Goal: Download file/media

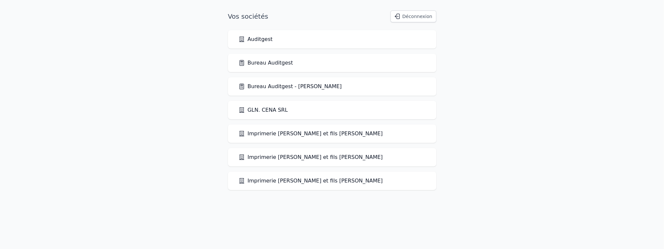
click at [268, 88] on link "Bureau Auditgest - [PERSON_NAME]" at bounding box center [290, 87] width 104 height 8
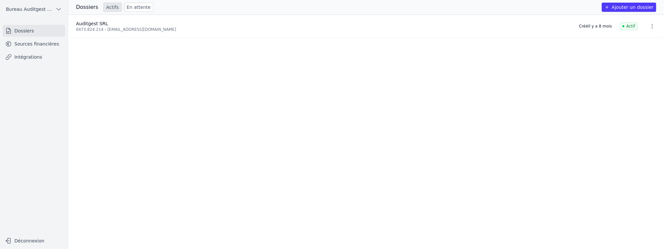
click at [28, 41] on link "Sources financières" at bounding box center [34, 44] width 63 height 12
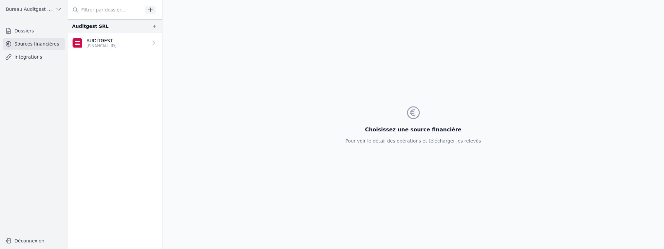
click at [106, 43] on p "[FINANCIAL_ID]" at bounding box center [101, 45] width 30 height 5
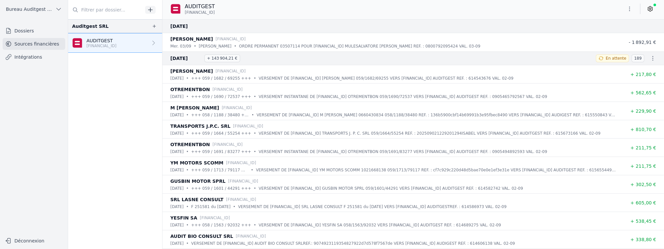
click at [650, 58] on icon "button" at bounding box center [653, 58] width 7 height 7
click at [627, 71] on link "Télécharger les CODA" at bounding box center [631, 70] width 60 height 12
